Goal: Navigation & Orientation: Find specific page/section

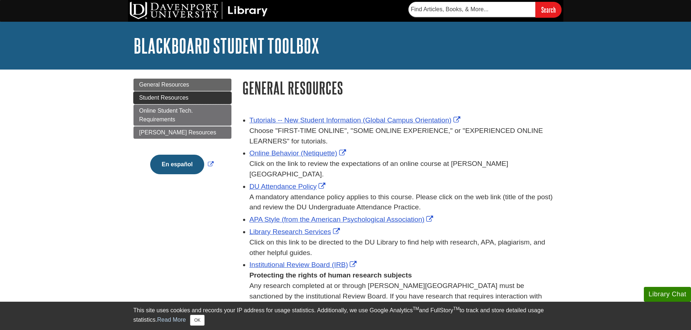
click at [190, 92] on link "Student Resources" at bounding box center [182, 98] width 98 height 12
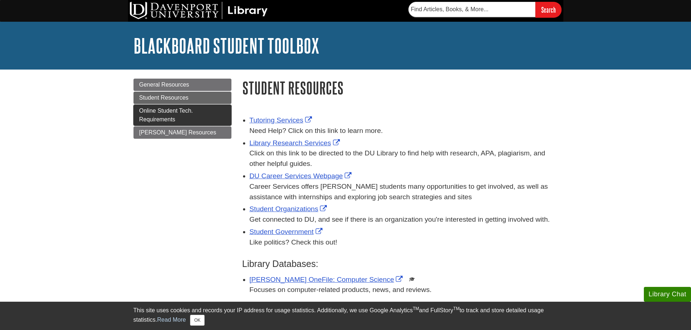
click at [186, 114] on link "Online Student Tech. Requirements" at bounding box center [182, 115] width 98 height 21
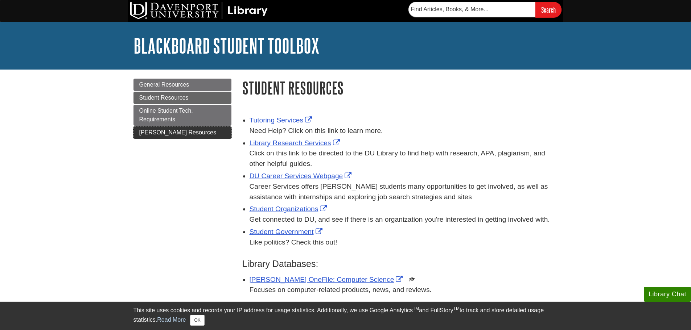
click at [153, 130] on span "[PERSON_NAME] Resources" at bounding box center [177, 132] width 77 height 6
